Goal: Information Seeking & Learning: Learn about a topic

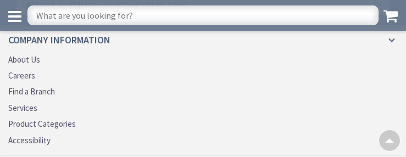
scroll to position [2416, 0]
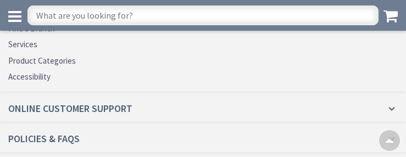
scroll to position [2246, 0]
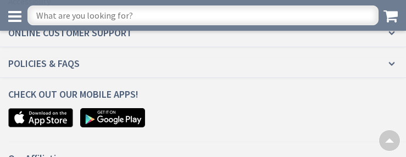
scroll to position [2059, 0]
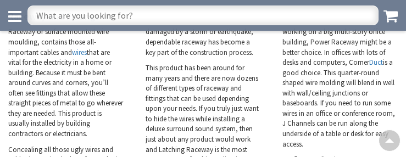
scroll to position [2605, 0]
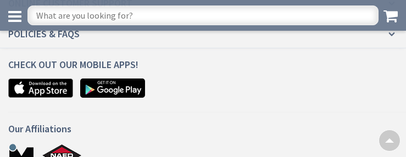
scroll to position [2007, 0]
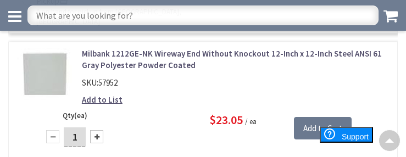
scroll to position [2360, 0]
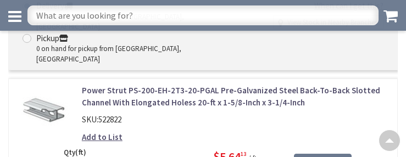
scroll to position [2417, 0]
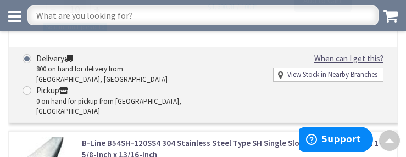
scroll to position [2493, 0]
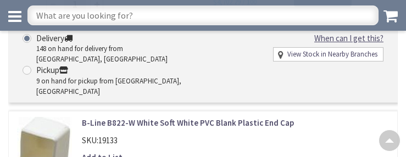
scroll to position [2246, 0]
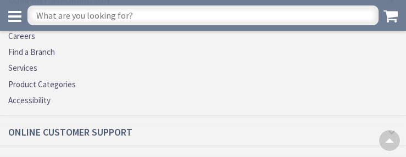
scroll to position [2281, 0]
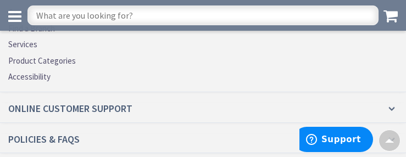
scroll to position [2331, 0]
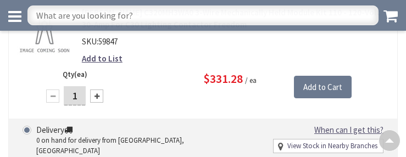
scroll to position [2114, 0]
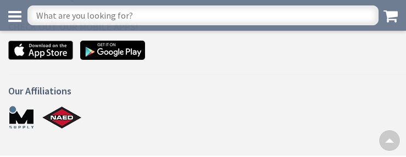
scroll to position [884, 0]
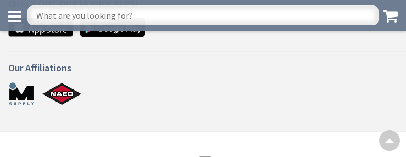
scroll to position [876, 0]
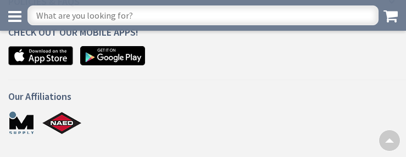
scroll to position [1240, 0]
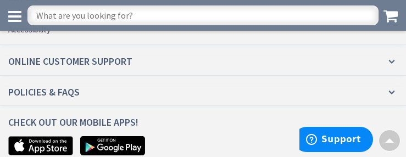
scroll to position [1486, 0]
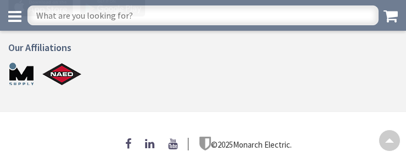
scroll to position [663, 0]
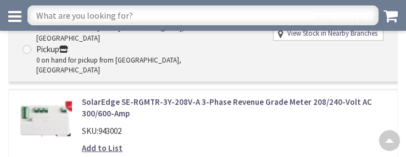
scroll to position [2296, 0]
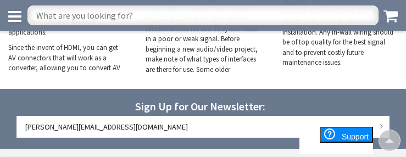
scroll to position [2050, 0]
